Goal: Task Accomplishment & Management: Manage account settings

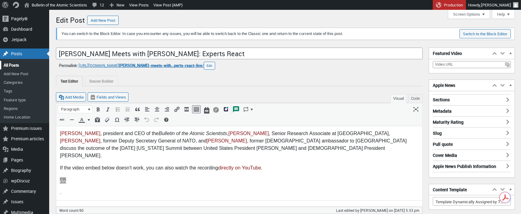
click at [11, 64] on link "All Posts" at bounding box center [24, 65] width 49 height 9
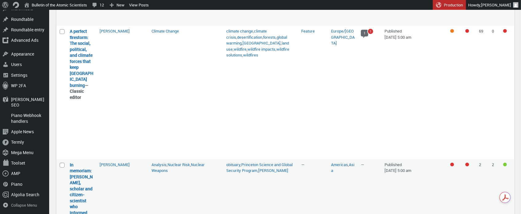
scroll to position [342, 0]
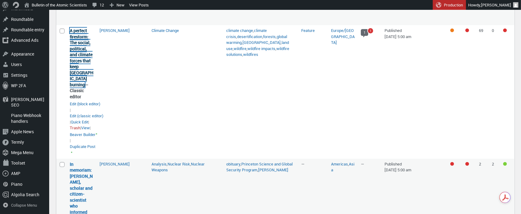
click at [76, 55] on link "A perfect firestorm: The social, political, and climate forces that keep [GEOGR…" at bounding box center [82, 58] width 24 height 60
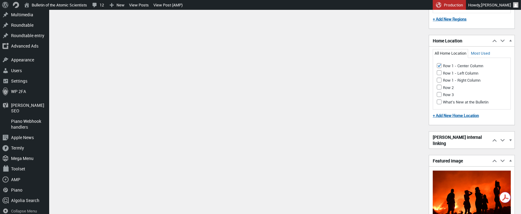
scroll to position [739, 0]
click at [441, 69] on input "Row 1 - Center Column" at bounding box center [439, 66] width 5 height 5
checkbox input "false"
click at [441, 76] on input "Row 1 - Left Column" at bounding box center [439, 73] width 5 height 5
checkbox input "true"
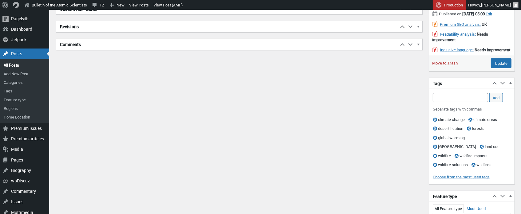
scroll to position [369, 0]
click at [502, 69] on input "Update" at bounding box center [501, 65] width 21 height 10
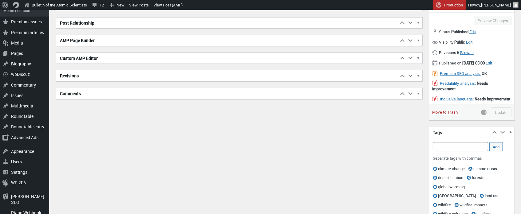
scroll to position [323, 0]
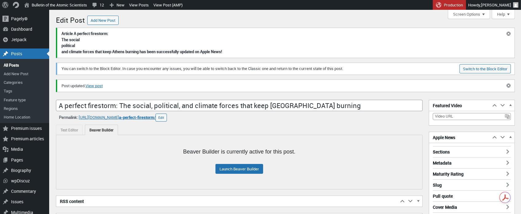
scroll to position [4, 0]
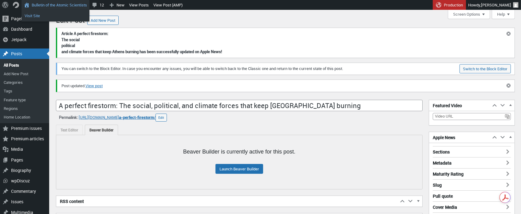
click at [37, 15] on link "Visit Site" at bounding box center [56, 16] width 68 height 8
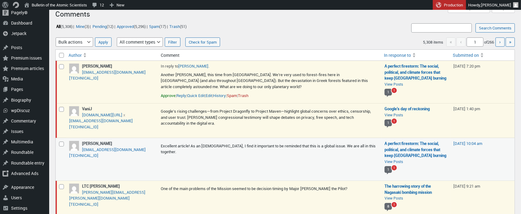
scroll to position [11, 0]
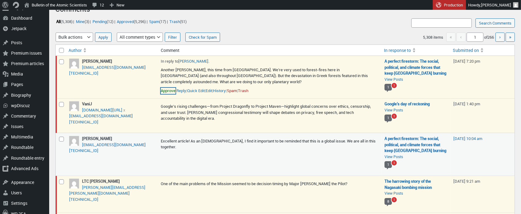
click at [171, 90] on link "Approve" at bounding box center [168, 91] width 15 height 6
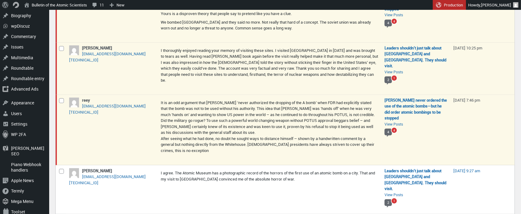
scroll to position [555, 0]
